Goal: Task Accomplishment & Management: Complete application form

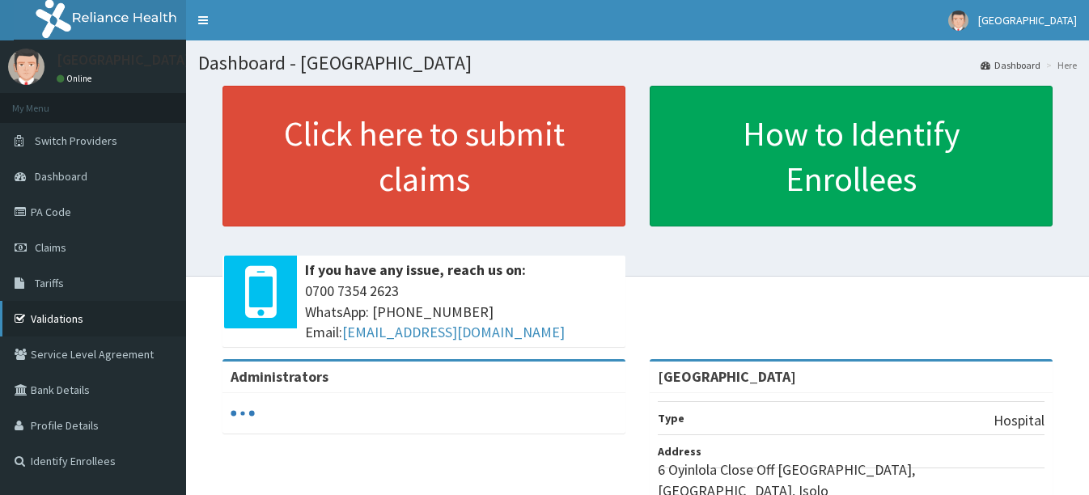
click at [64, 314] on link "Validations" at bounding box center [93, 319] width 186 height 36
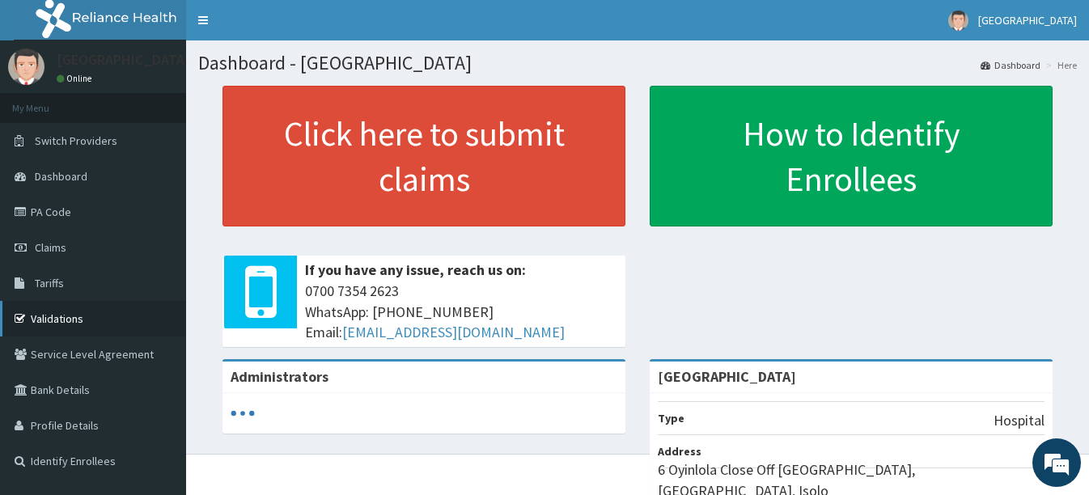
click at [55, 315] on link "Validations" at bounding box center [93, 319] width 186 height 36
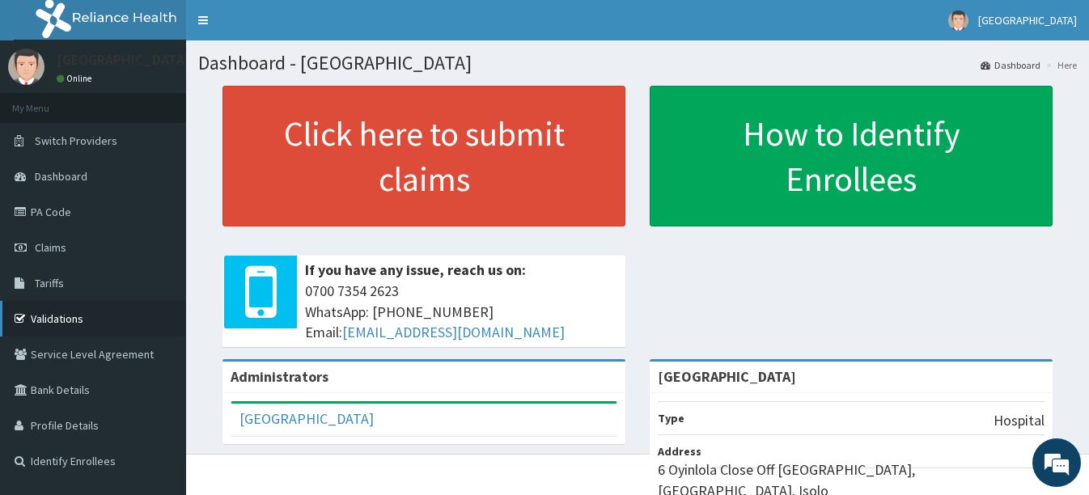
click at [77, 316] on link "Validations" at bounding box center [93, 319] width 186 height 36
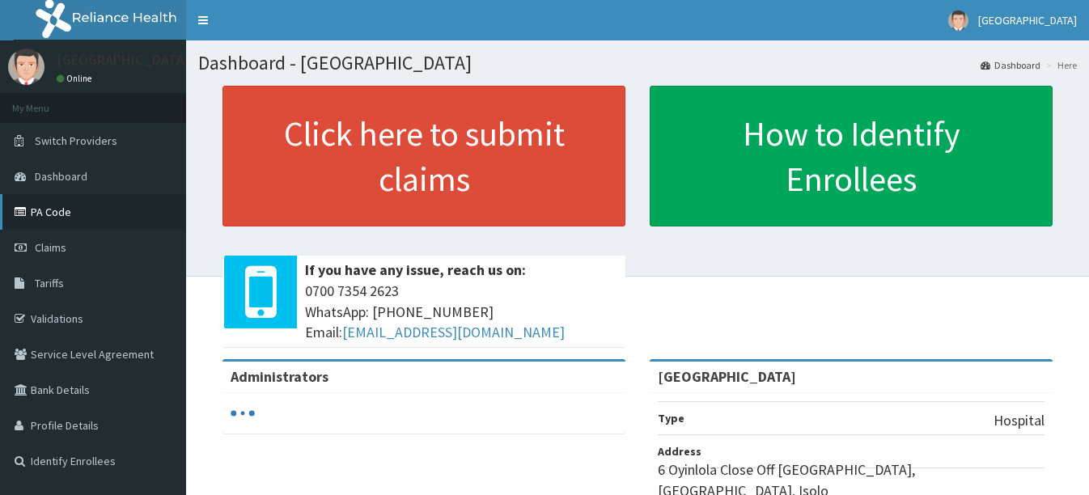
click at [47, 214] on link "PA Code" at bounding box center [93, 212] width 186 height 36
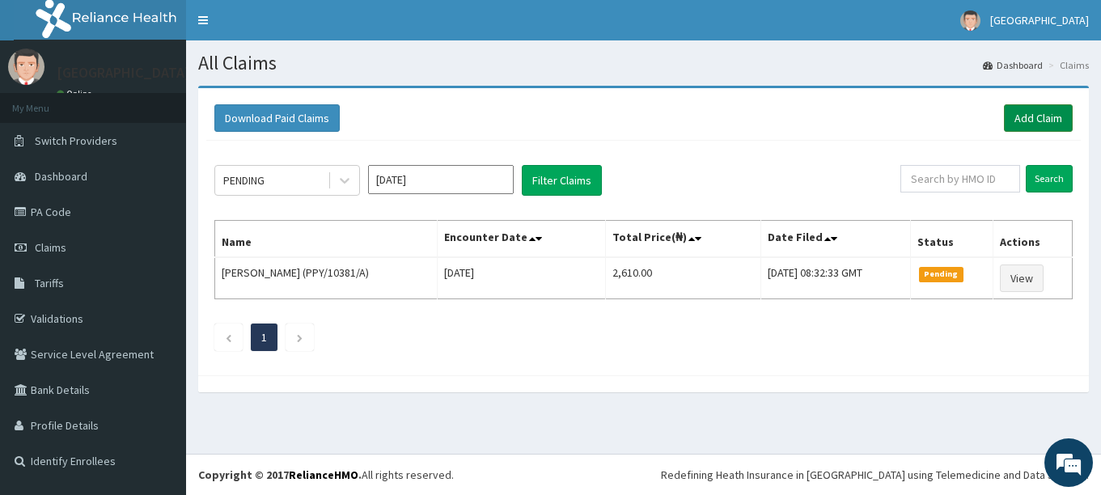
click at [1037, 115] on link "Add Claim" at bounding box center [1038, 118] width 69 height 28
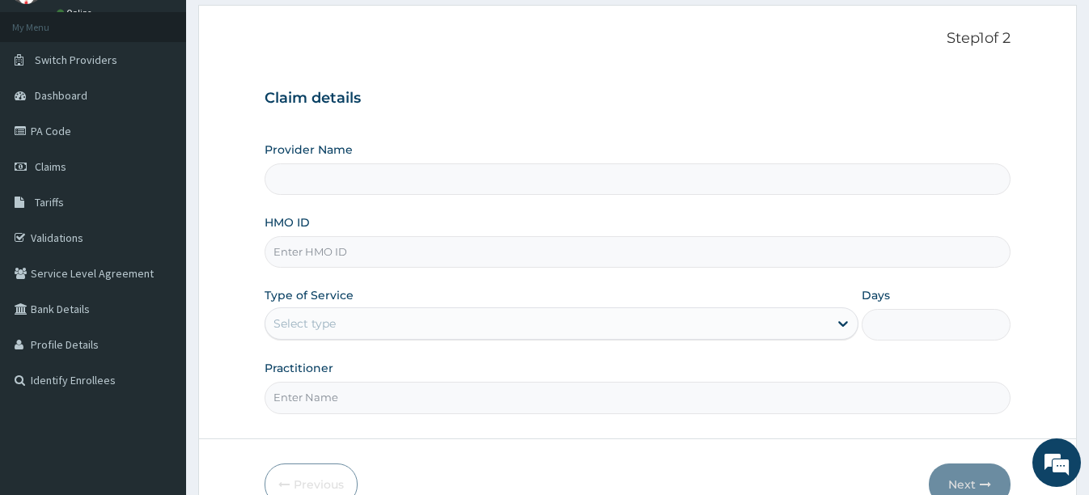
scroll to position [162, 0]
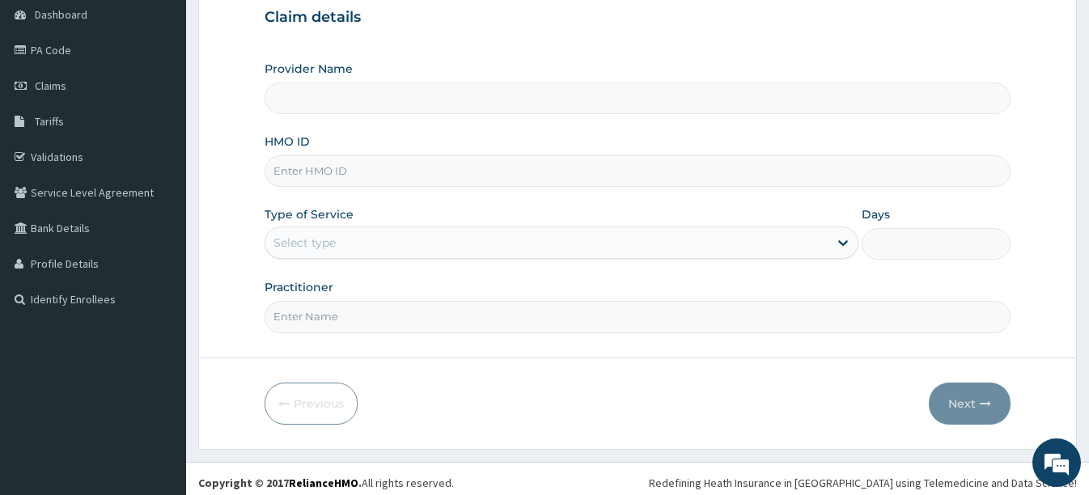
type input "[GEOGRAPHIC_DATA]"
click at [371, 171] on input "HMO ID" at bounding box center [637, 171] width 745 height 32
type input "gmt/10093/a"
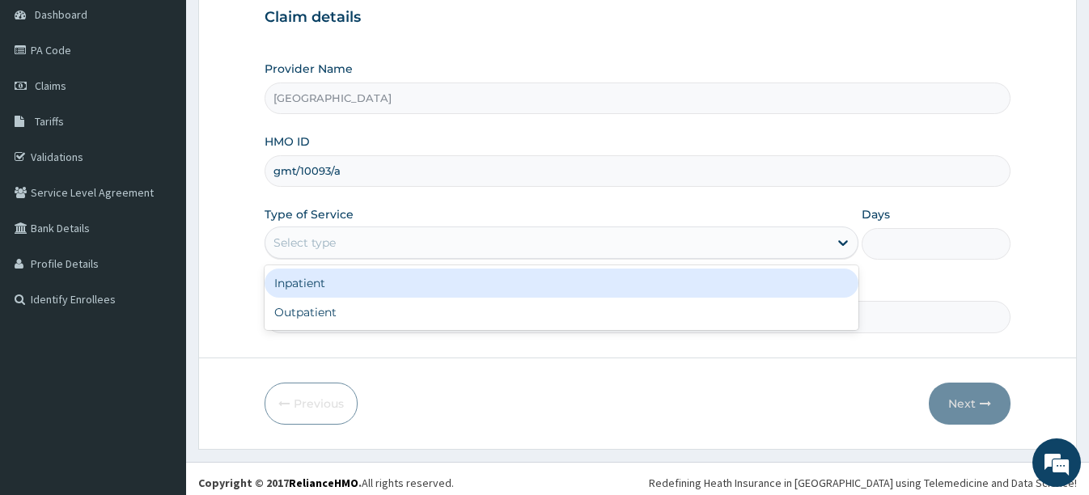
click at [356, 240] on div "Select type" at bounding box center [546, 243] width 563 height 26
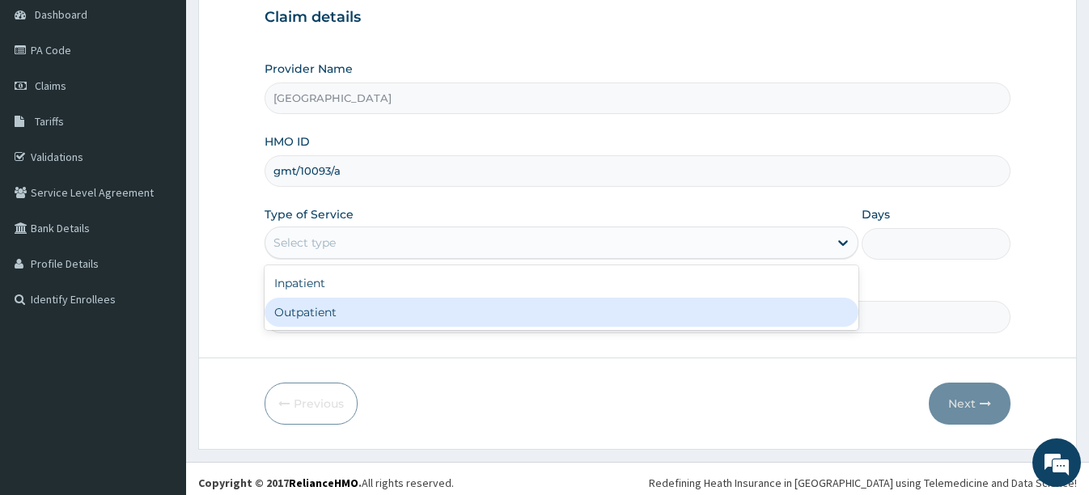
click at [331, 312] on div "Outpatient" at bounding box center [562, 312] width 594 height 29
type input "1"
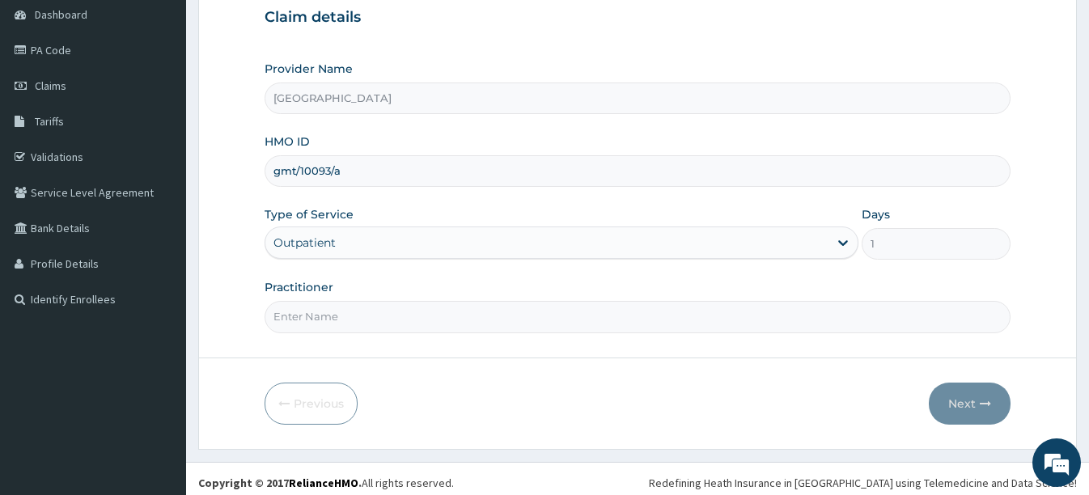
click at [550, 325] on input "Practitioner" at bounding box center [637, 317] width 745 height 32
type input "dr [PERSON_NAME]"
click at [965, 405] on button "Next" at bounding box center [970, 404] width 82 height 42
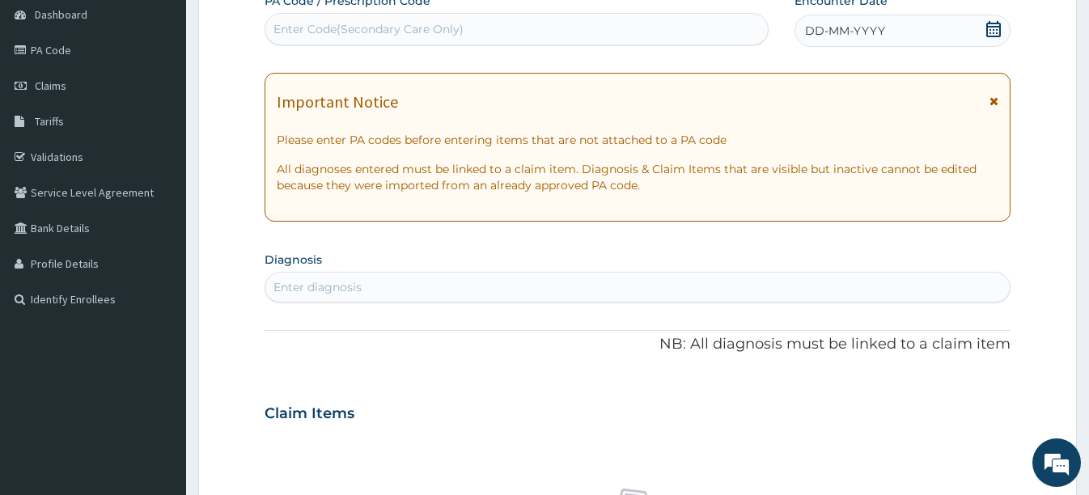
click at [992, 32] on icon at bounding box center [994, 29] width 16 height 16
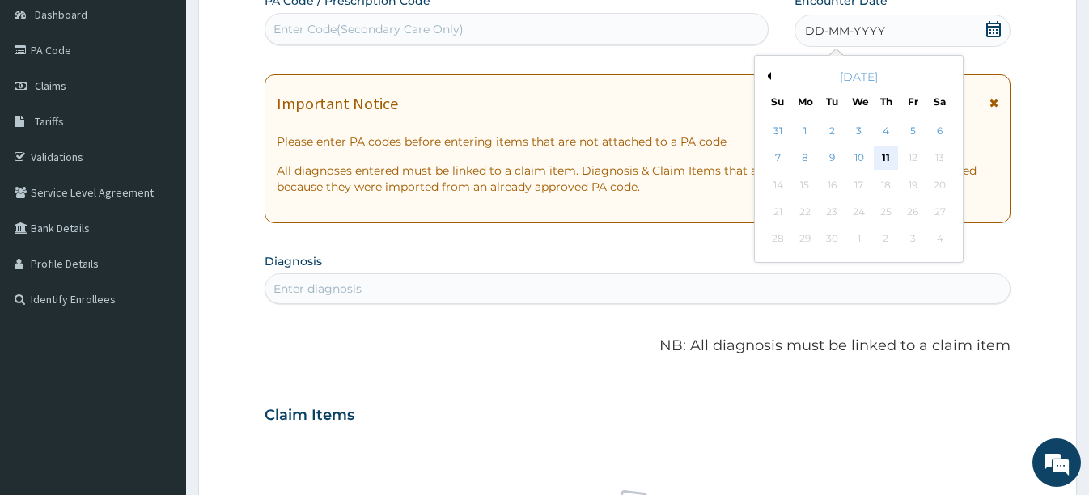
click at [888, 155] on div "11" at bounding box center [886, 158] width 24 height 24
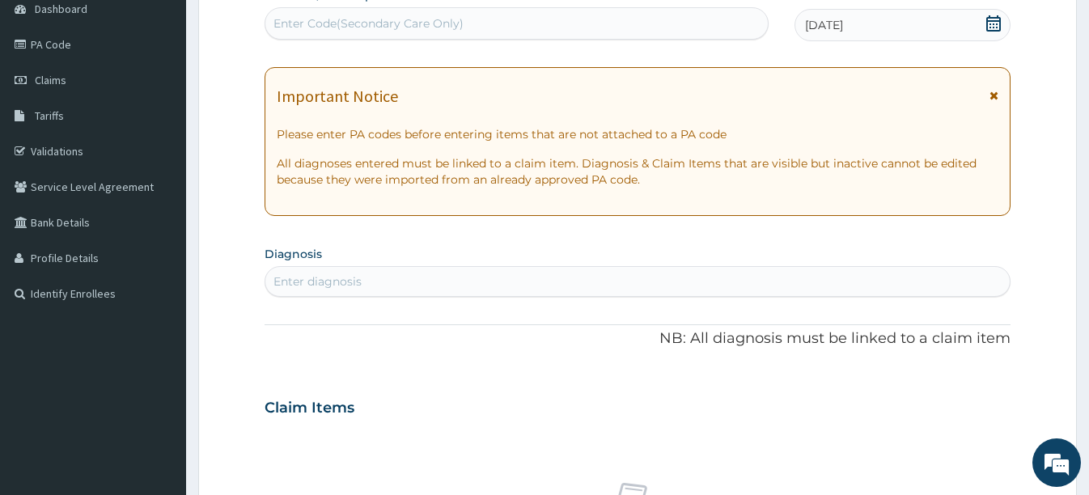
scroll to position [243, 0]
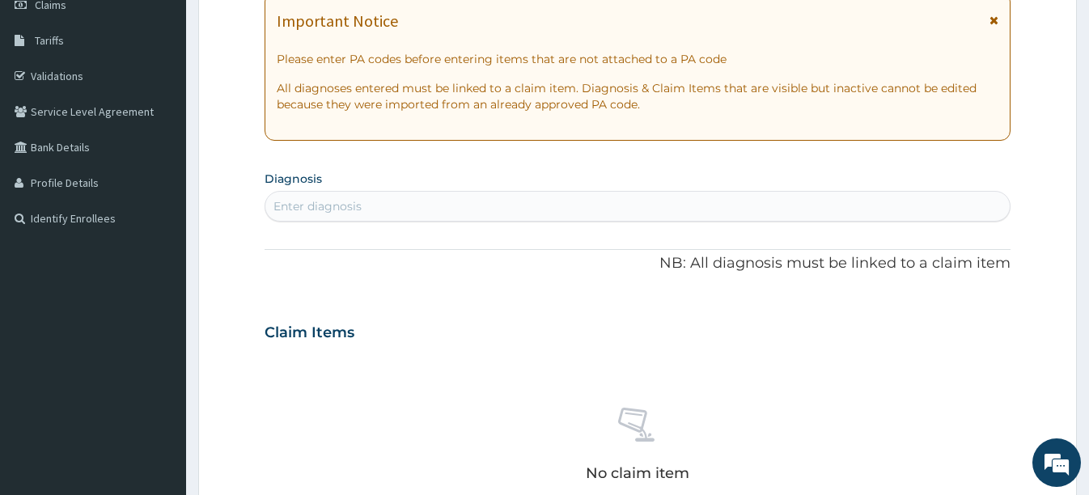
click at [401, 210] on div "Enter diagnosis" at bounding box center [637, 206] width 744 height 26
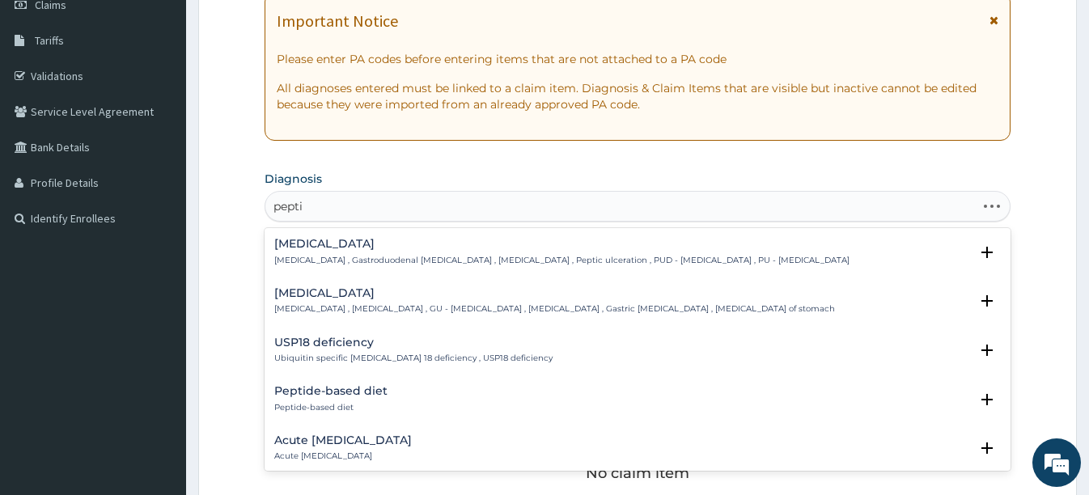
type input "peptic"
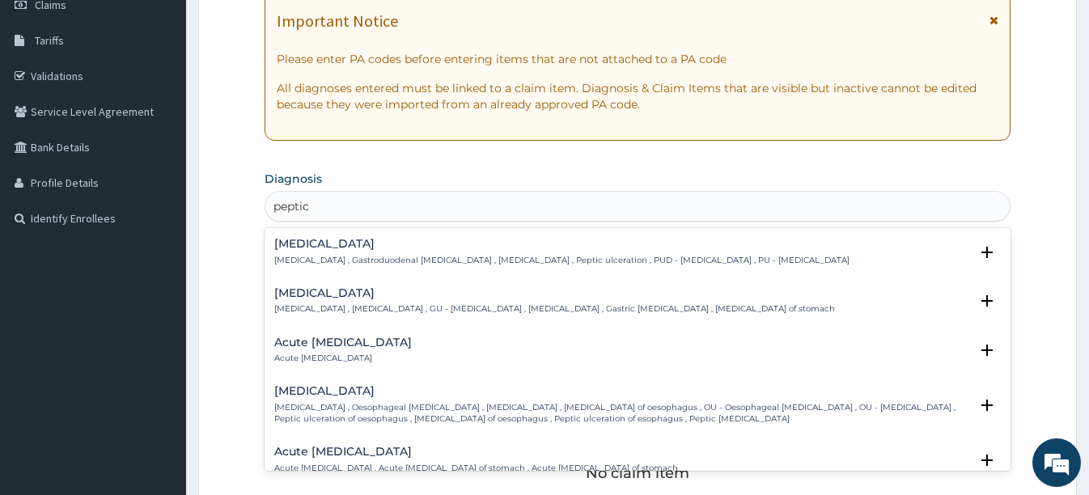
click at [358, 249] on h4 "[MEDICAL_DATA]" at bounding box center [561, 244] width 575 height 12
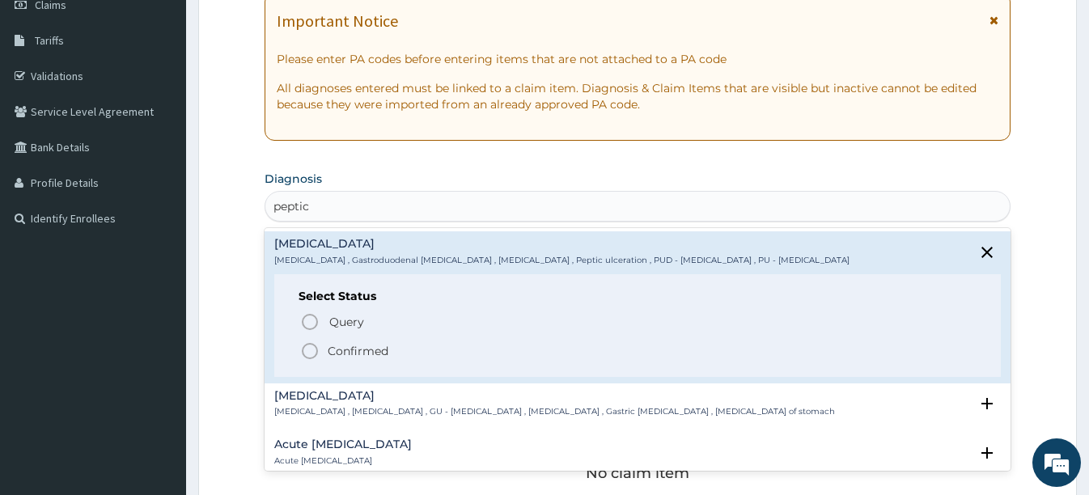
click at [308, 346] on icon "status option filled" at bounding box center [309, 350] width 19 height 19
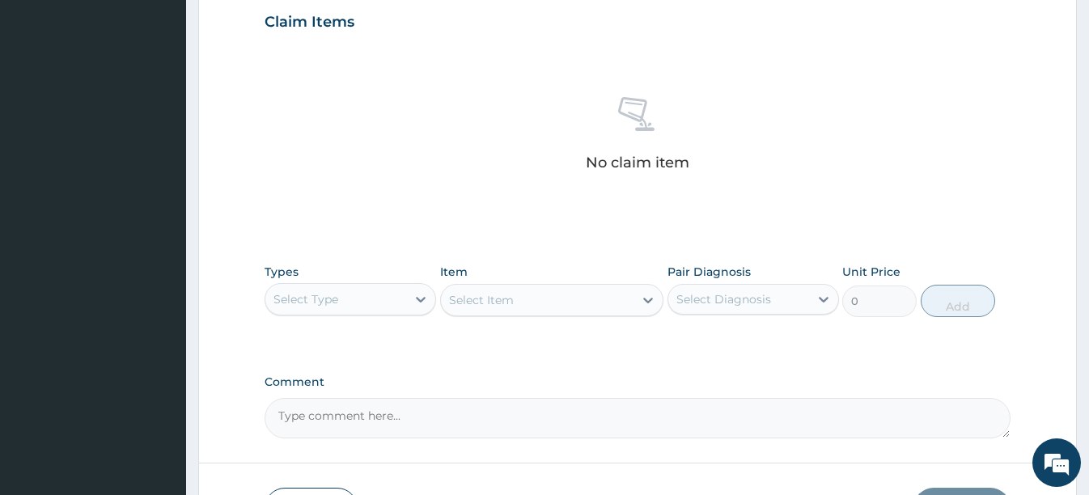
scroll to position [647, 0]
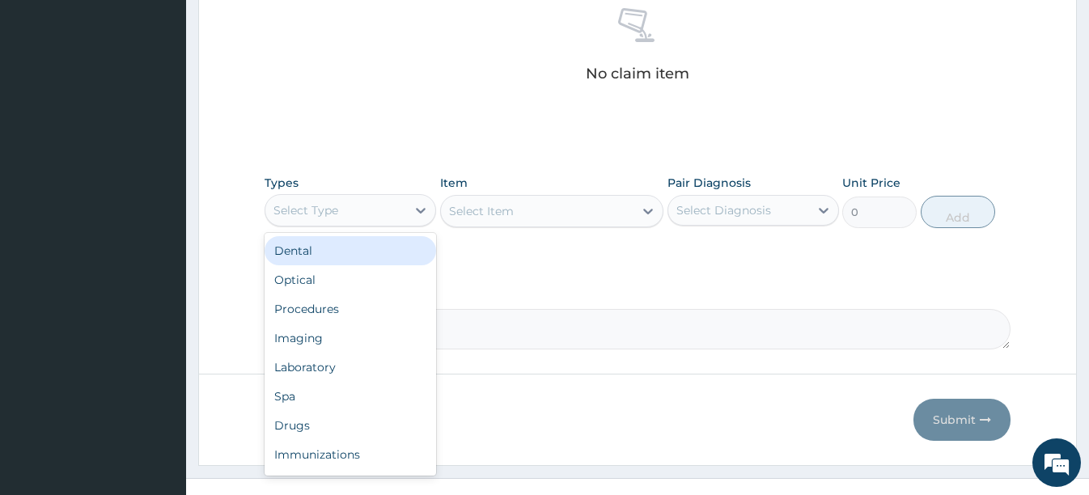
click at [371, 216] on div "Select Type" at bounding box center [335, 210] width 141 height 26
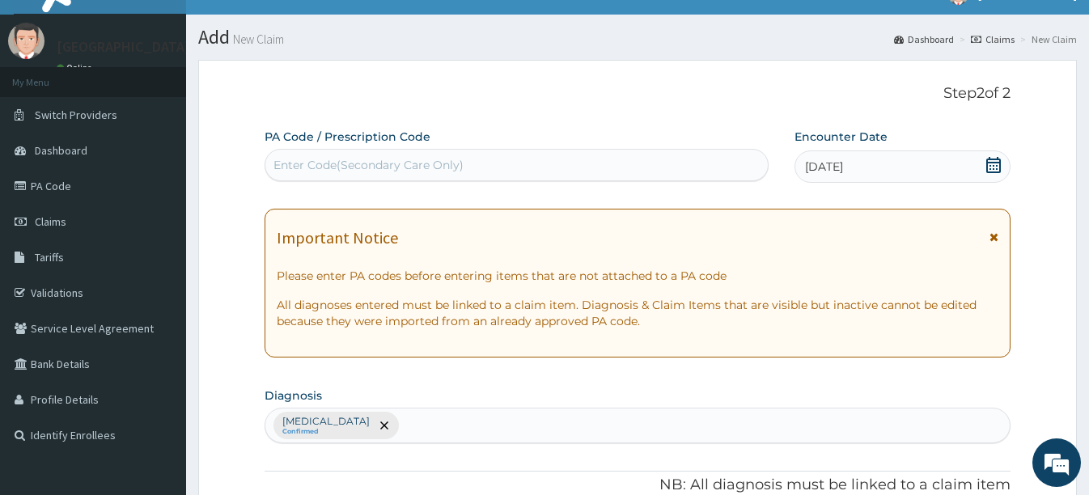
scroll to position [0, 0]
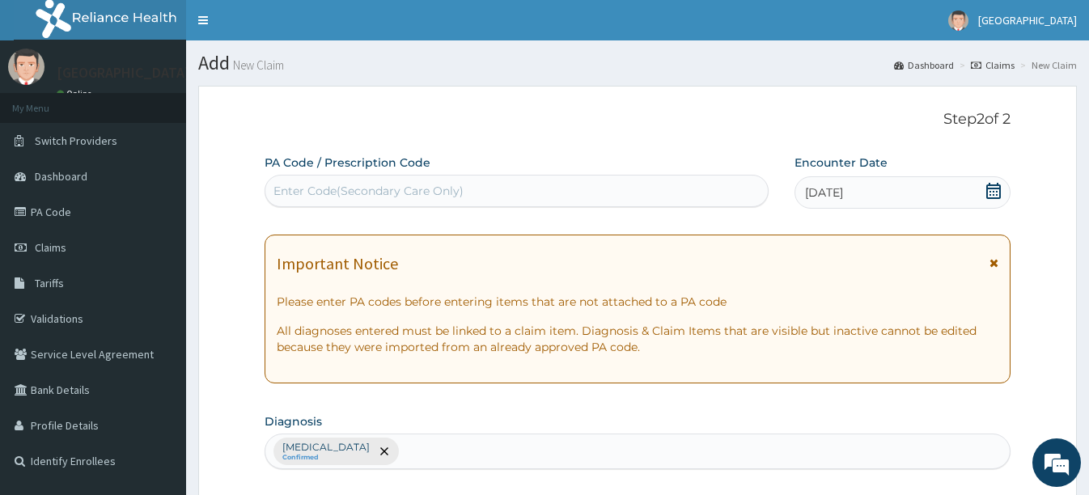
click at [465, 191] on div "Enter Code(Secondary Care Only)" at bounding box center [516, 191] width 502 height 26
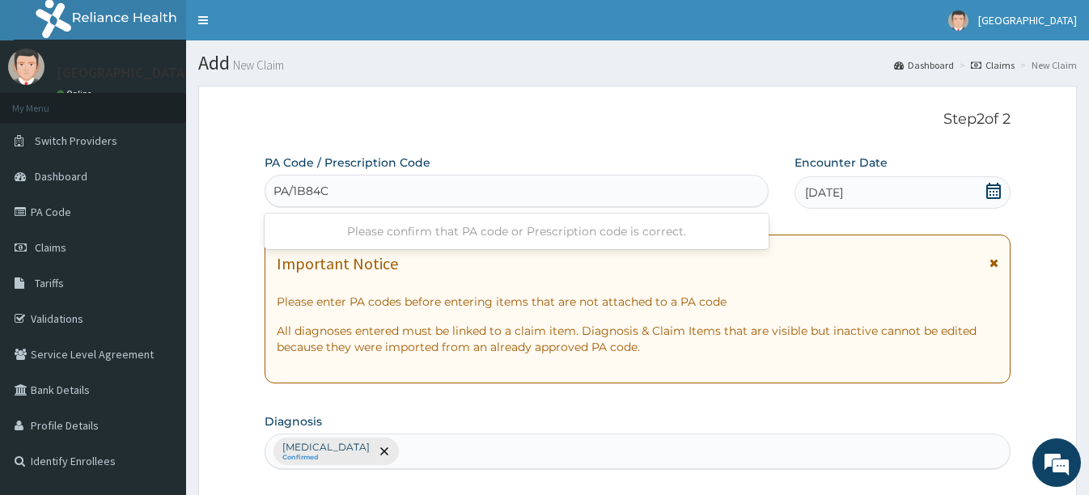
type input "PA/1B84CA"
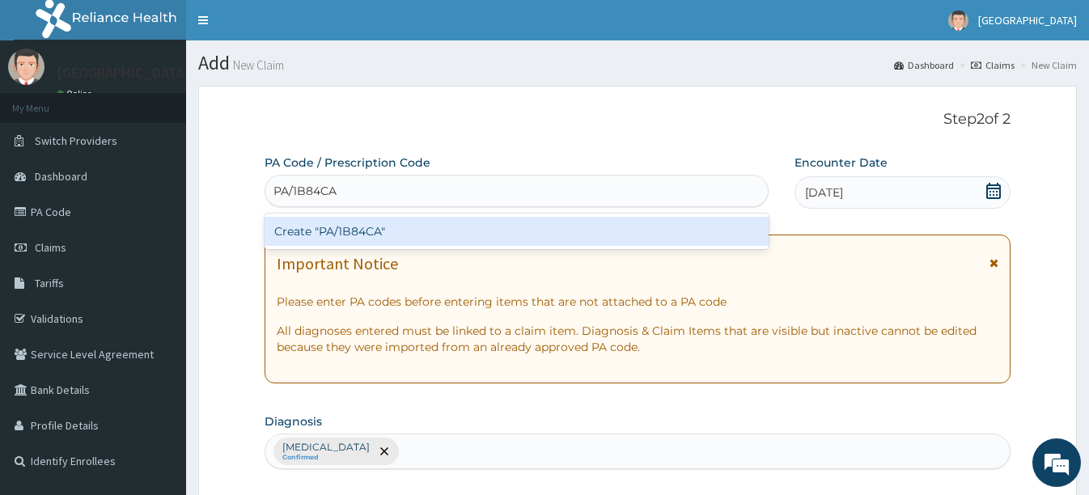
click at [437, 234] on div "Create "PA/1B84CA"" at bounding box center [517, 231] width 504 height 29
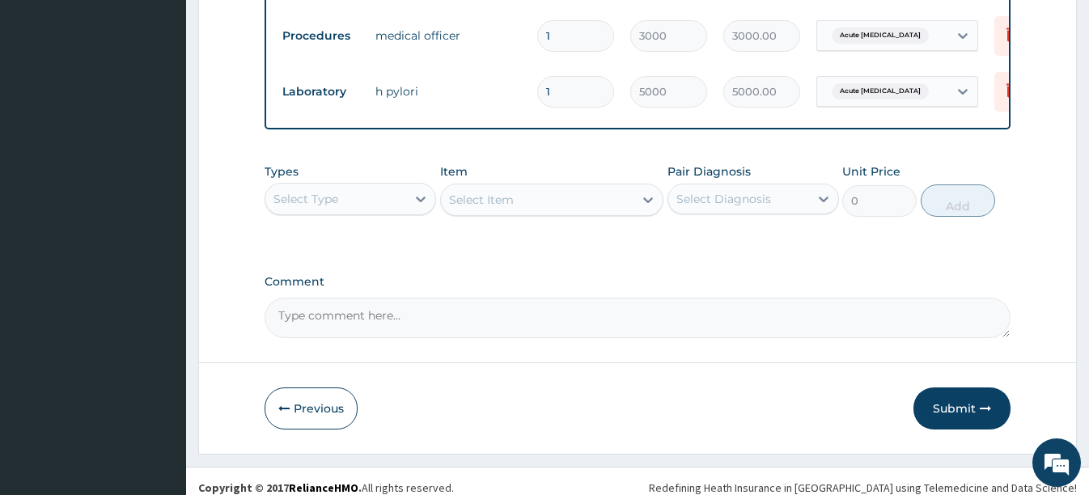
scroll to position [719, 0]
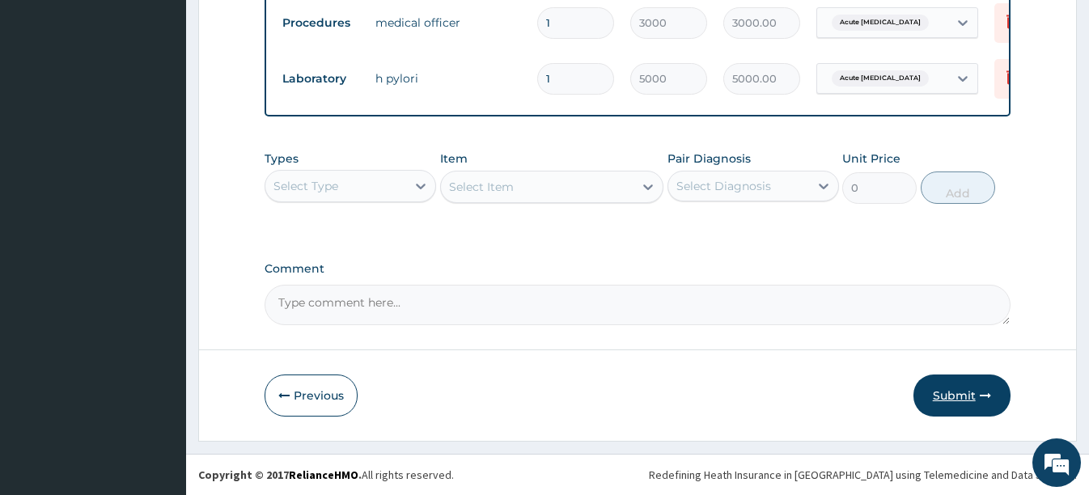
click at [946, 392] on button "Submit" at bounding box center [962, 396] width 97 height 42
click at [957, 394] on button "Submit" at bounding box center [962, 396] width 97 height 42
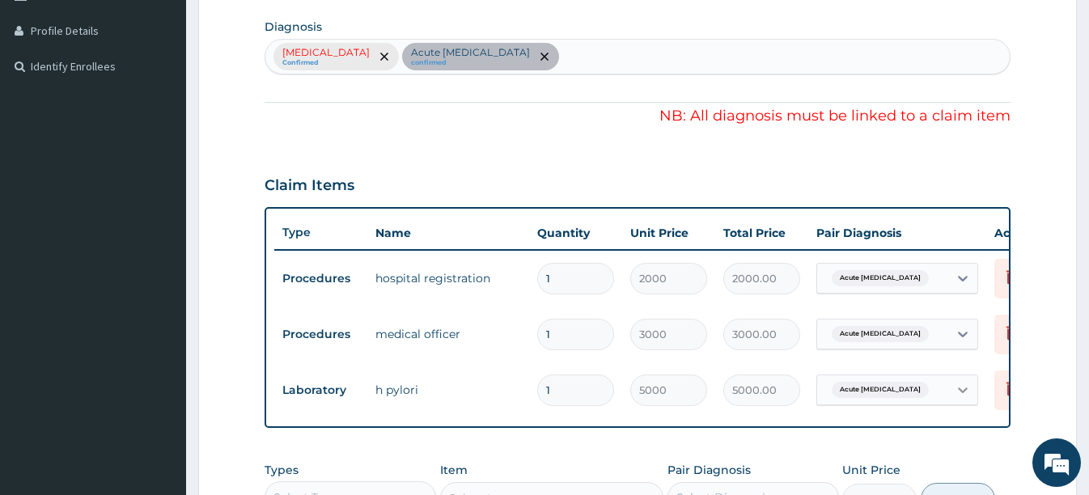
scroll to position [314, 0]
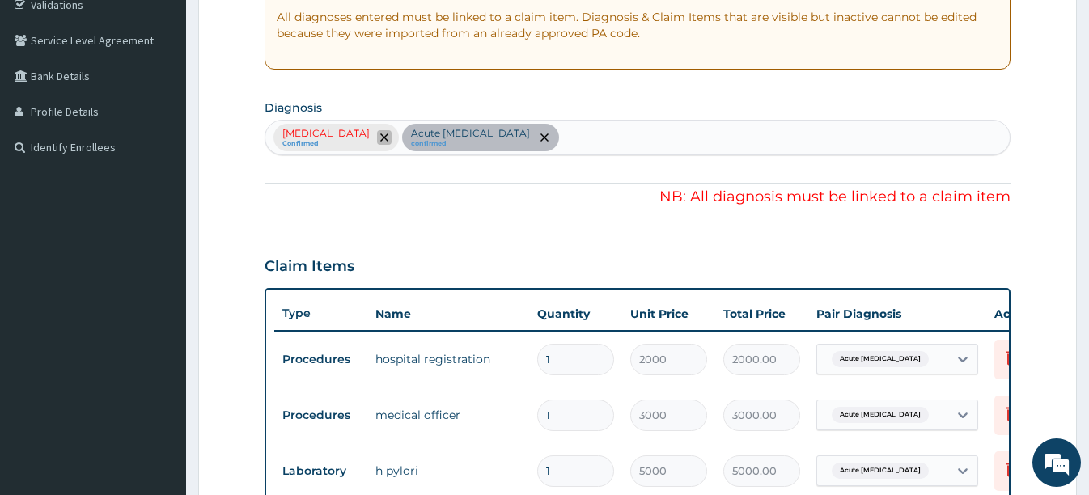
click at [380, 140] on icon "remove selection option" at bounding box center [384, 138] width 8 height 8
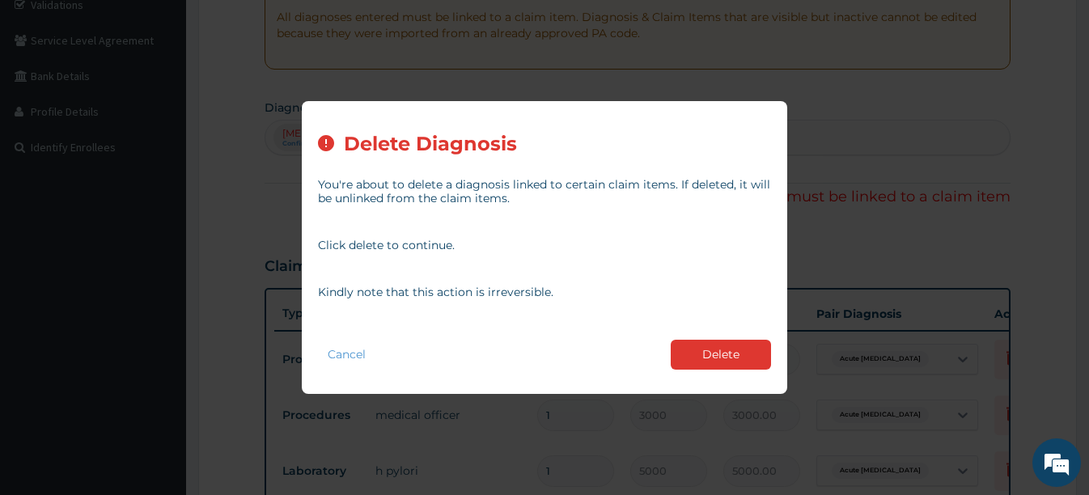
click at [697, 355] on button "Delete" at bounding box center [721, 355] width 100 height 30
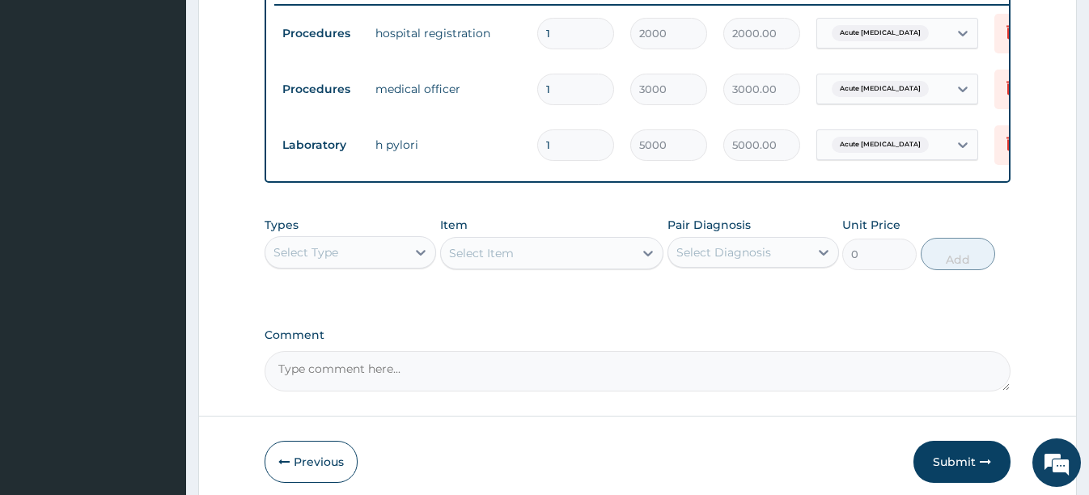
scroll to position [719, 0]
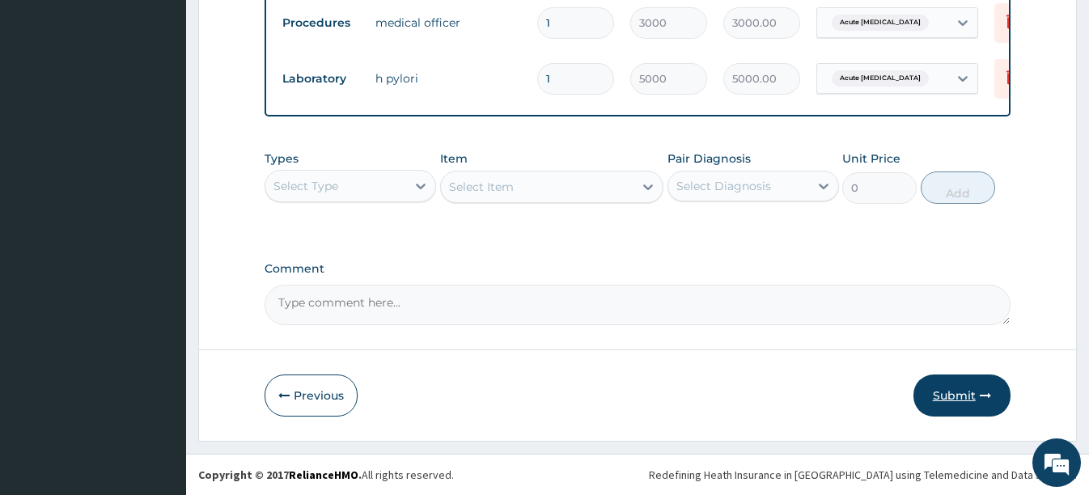
click at [952, 396] on button "Submit" at bounding box center [962, 396] width 97 height 42
